Goal: Information Seeking & Learning: Compare options

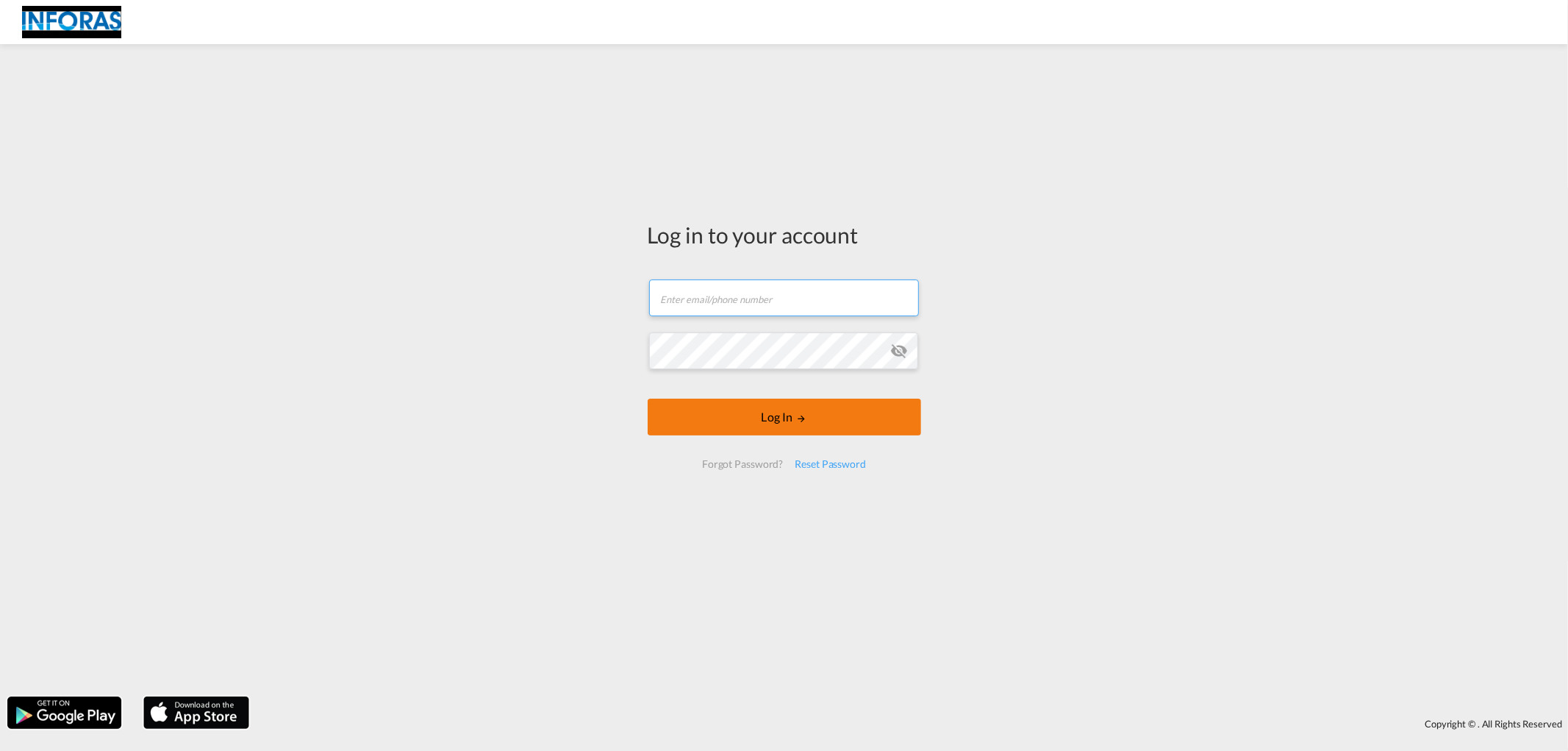
type input "[PERSON_NAME][EMAIL_ADDRESS][PERSON_NAME][DOMAIN_NAME]"
click at [743, 427] on button "Log In" at bounding box center [784, 417] width 273 height 37
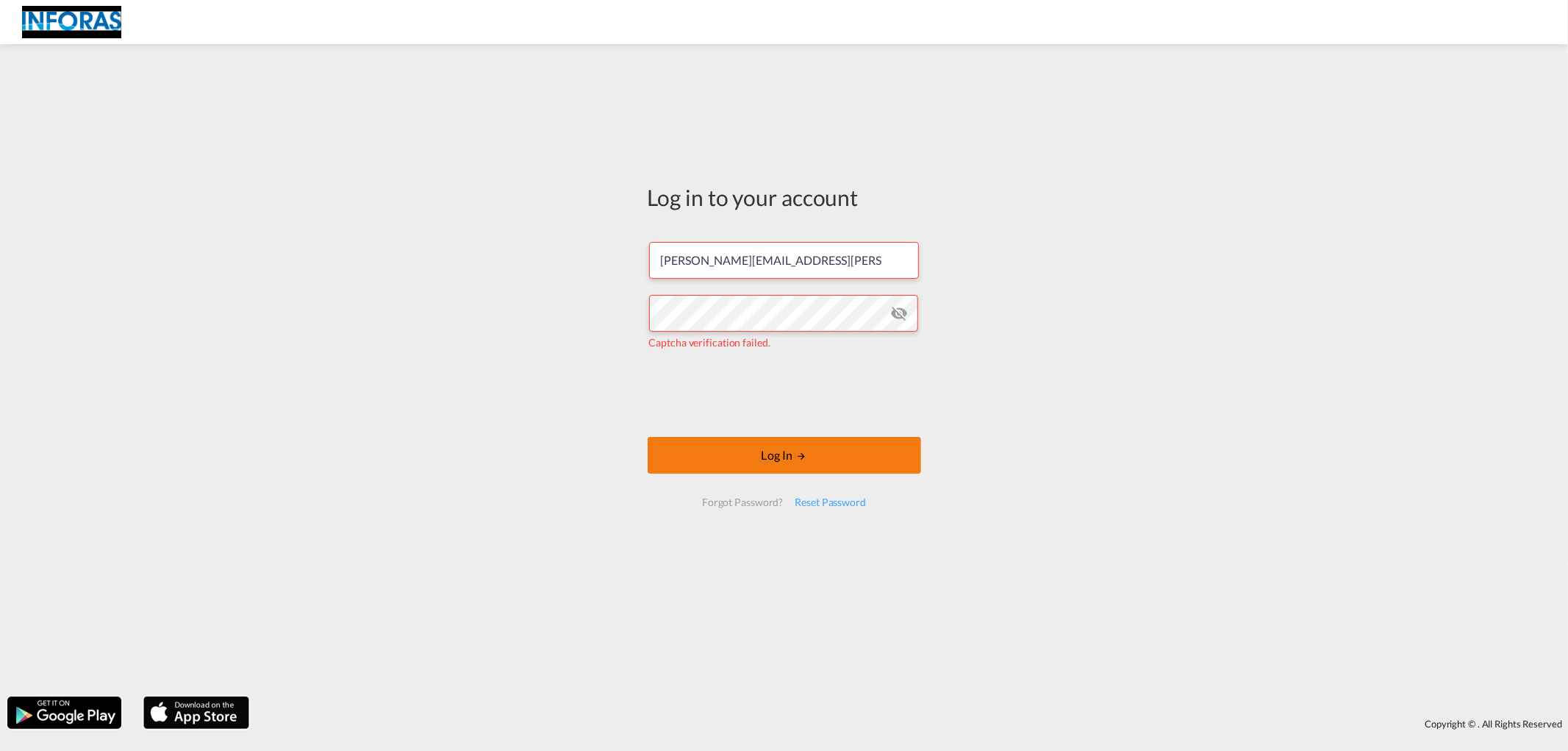
click at [794, 458] on button "Log In" at bounding box center [784, 455] width 273 height 37
